Goal: Information Seeking & Learning: Learn about a topic

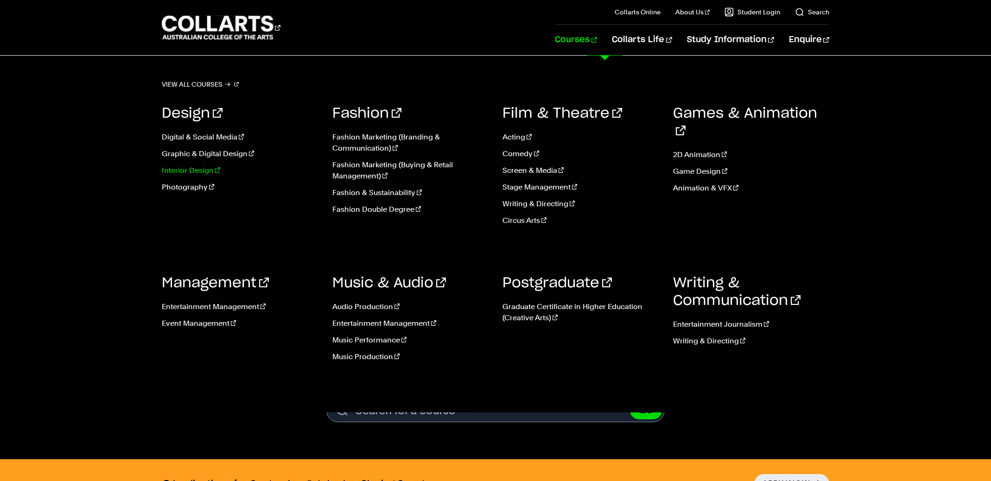
click at [198, 171] on link "Interior Design" at bounding box center [240, 170] width 157 height 11
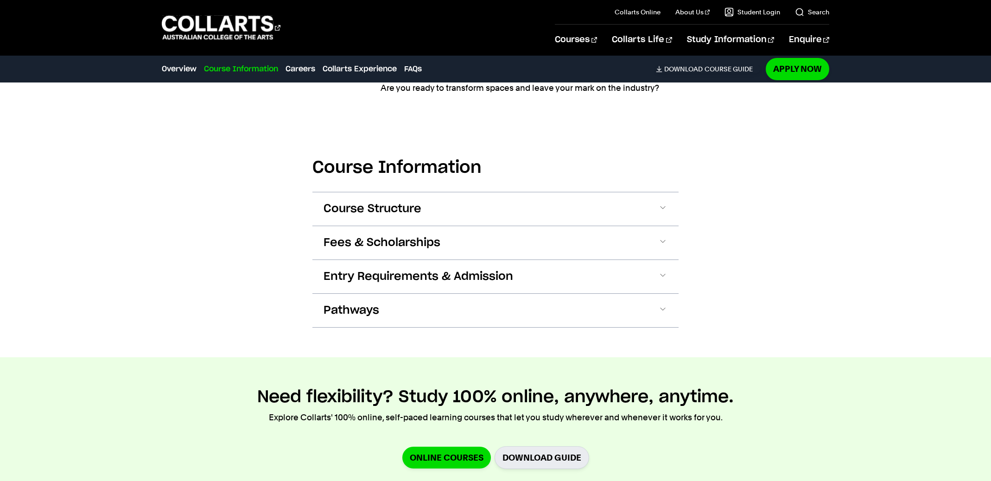
scroll to position [971, 0]
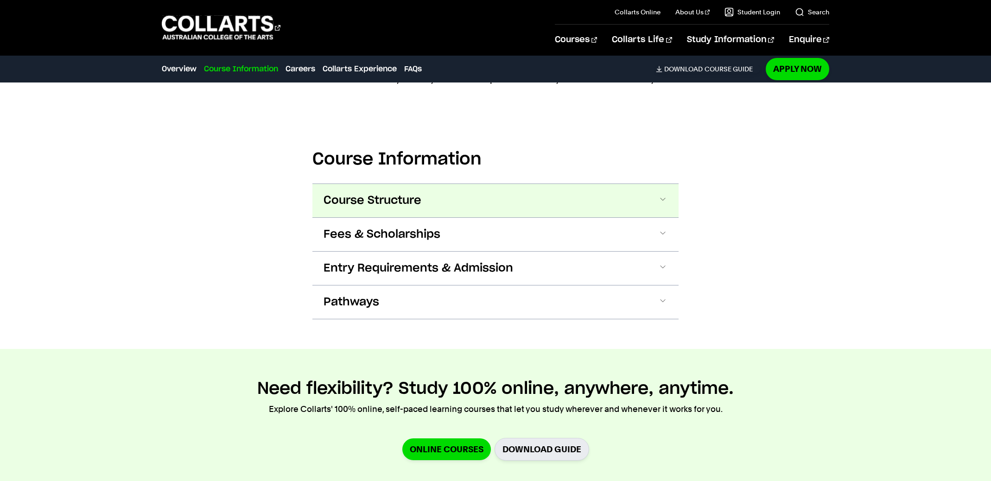
click at [666, 197] on span at bounding box center [662, 201] width 9 height 12
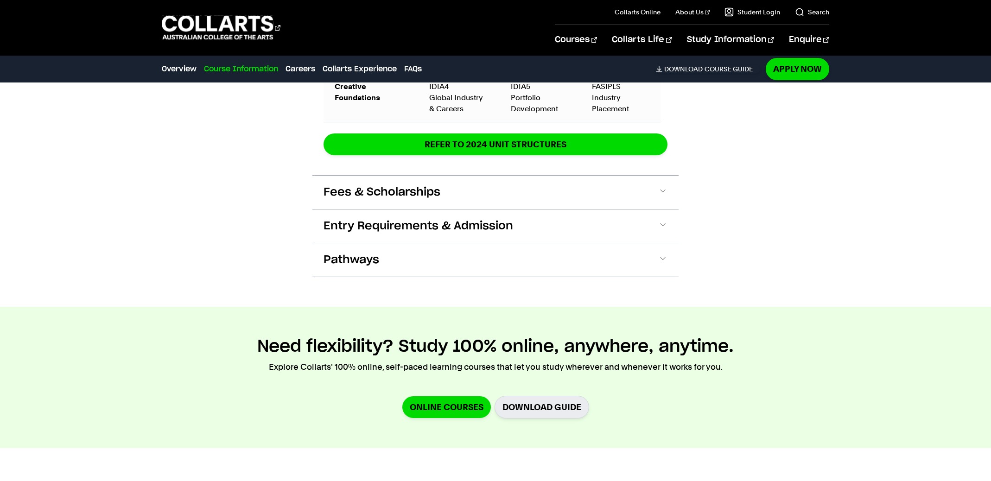
scroll to position [1628, 0]
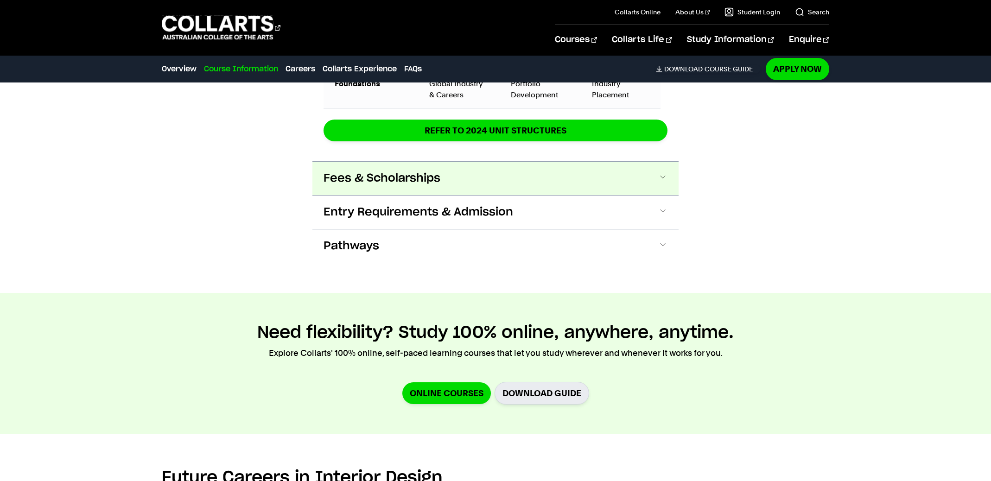
click at [662, 178] on span at bounding box center [662, 178] width 9 height 12
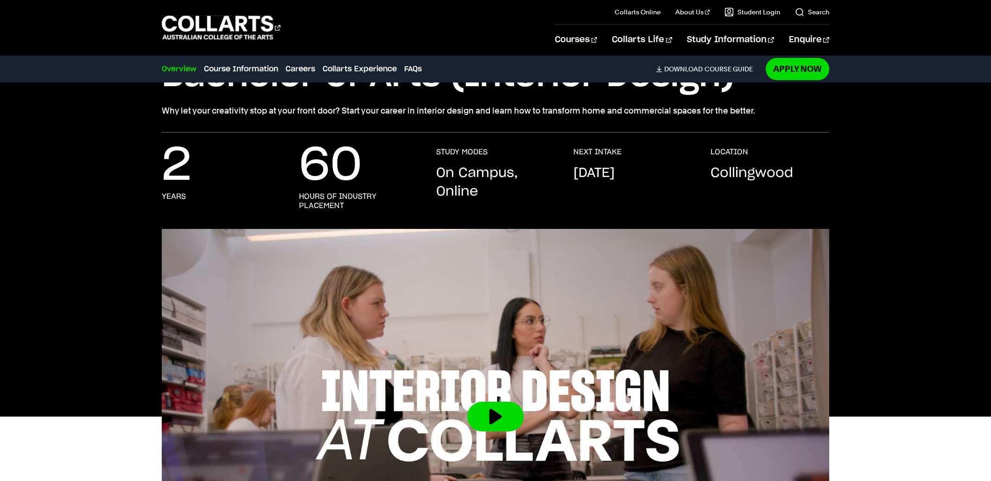
scroll to position [0, 0]
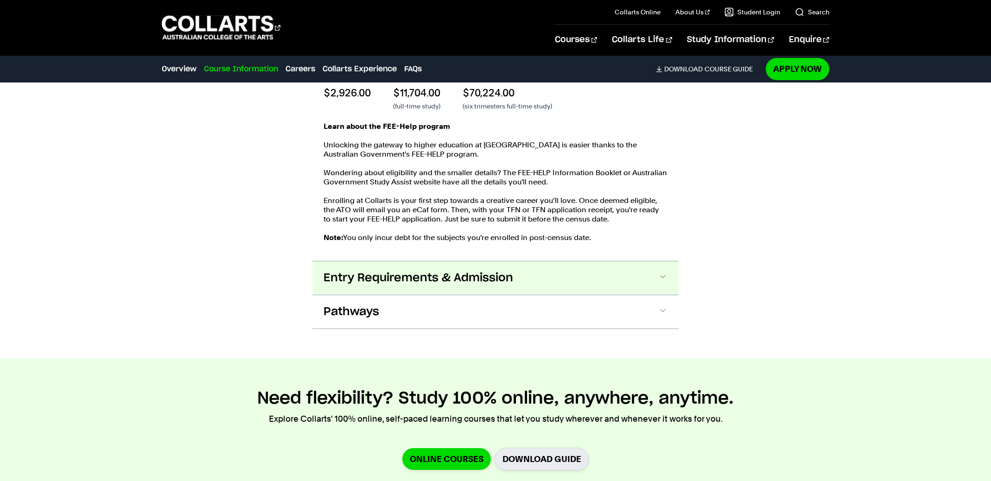
click at [558, 284] on button "Entry Requirements & Admission" at bounding box center [495, 277] width 366 height 33
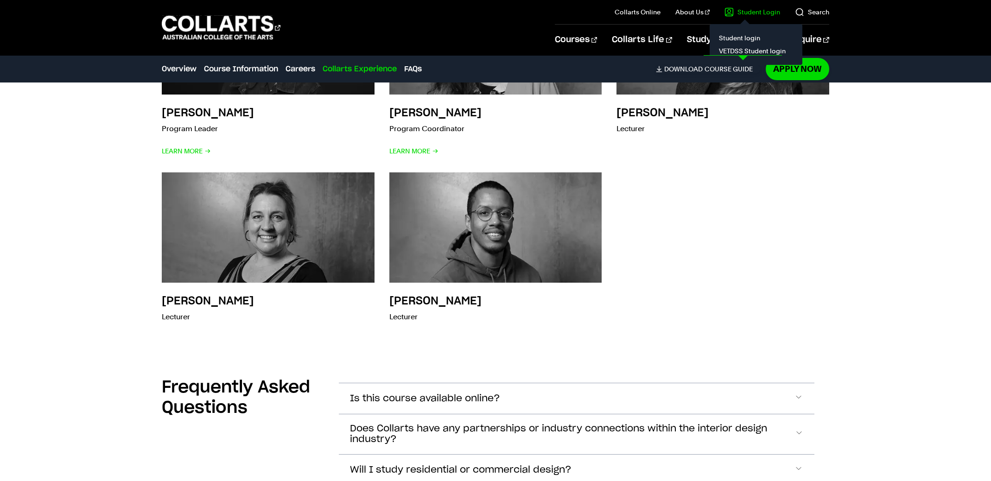
scroll to position [4148, 0]
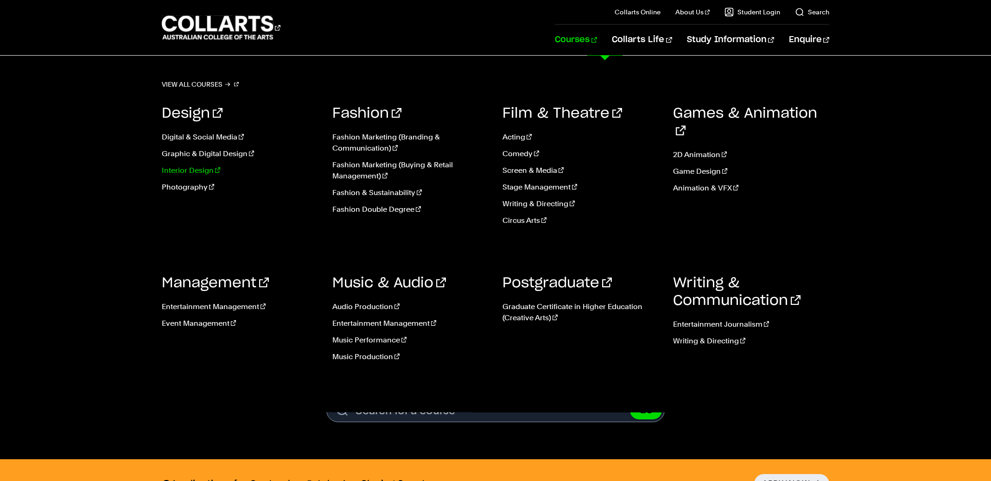
click at [180, 168] on link "Interior Design" at bounding box center [240, 170] width 157 height 11
